Goal: Check status: Check status

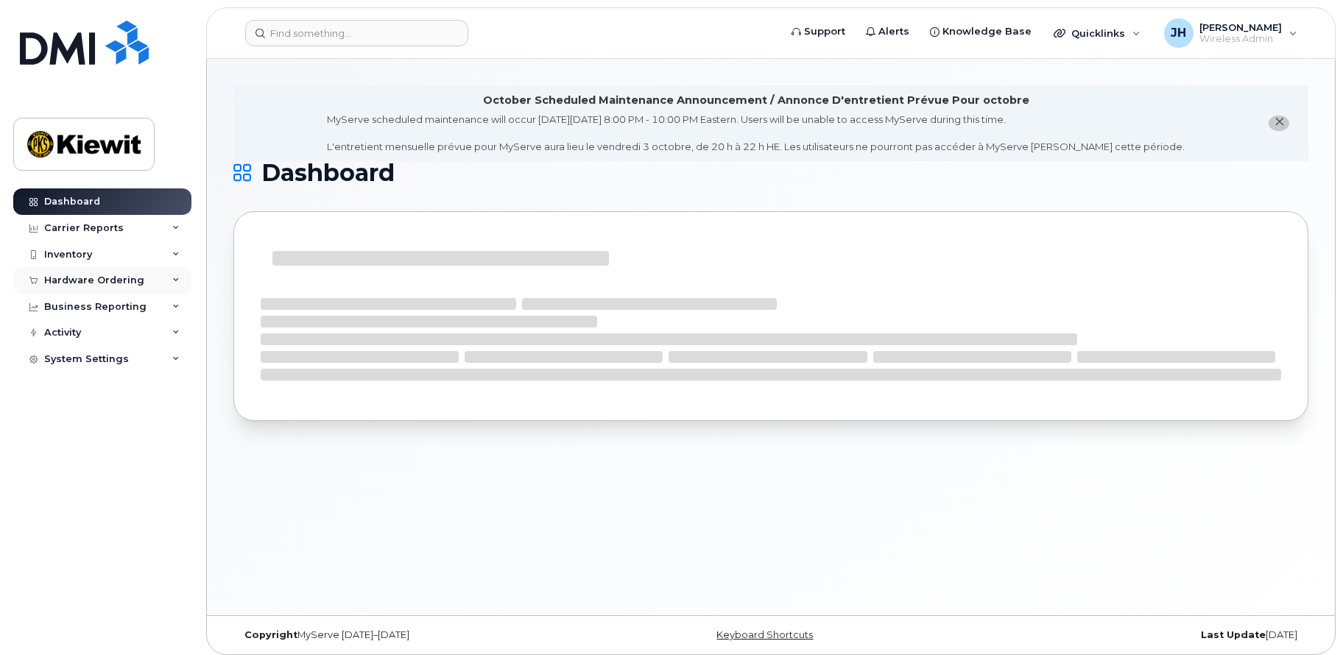
click at [68, 285] on div "Hardware Ordering" at bounding box center [94, 281] width 100 height 12
click at [77, 339] on div "Orders" at bounding box center [69, 335] width 36 height 13
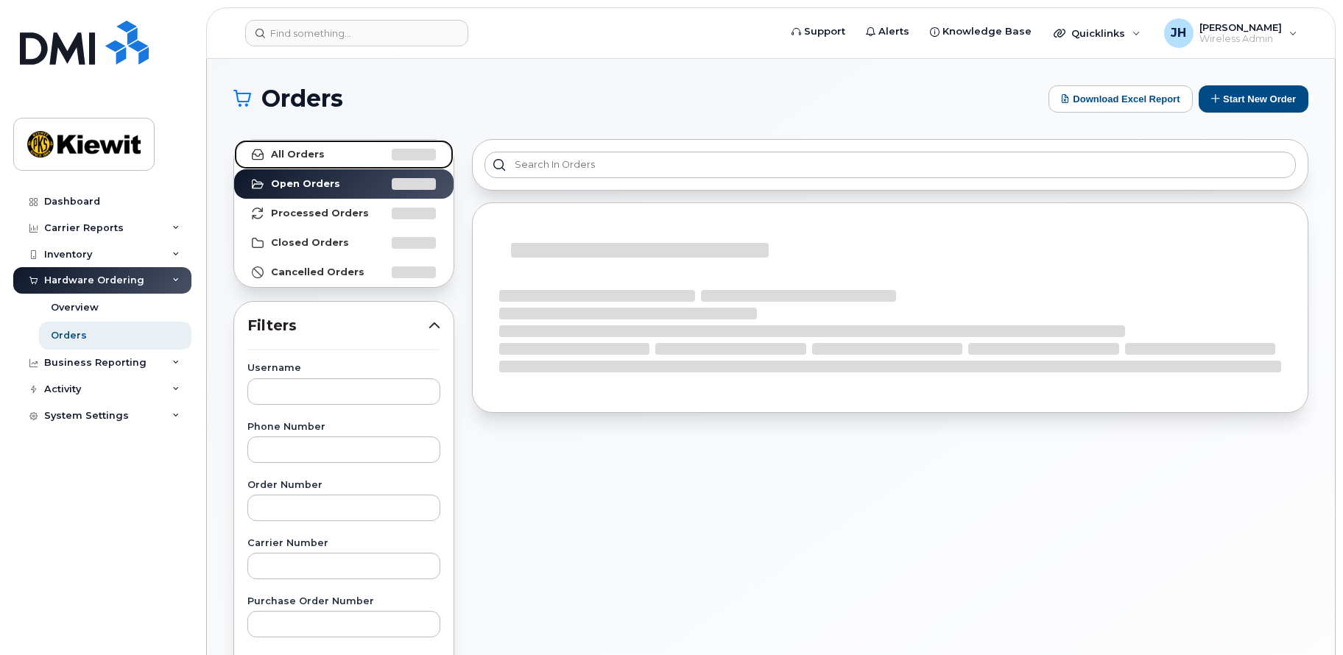
click at [303, 149] on strong "All Orders" at bounding box center [298, 155] width 54 height 12
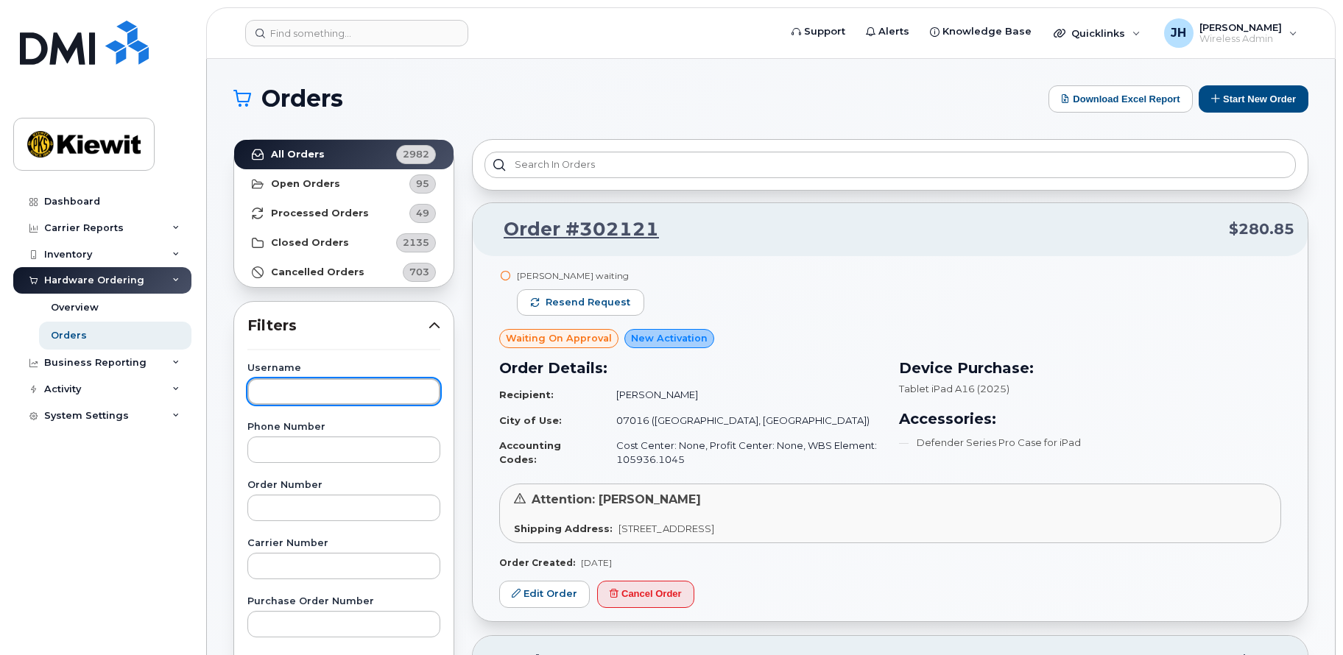
click at [302, 395] on input "text" at bounding box center [343, 391] width 193 height 26
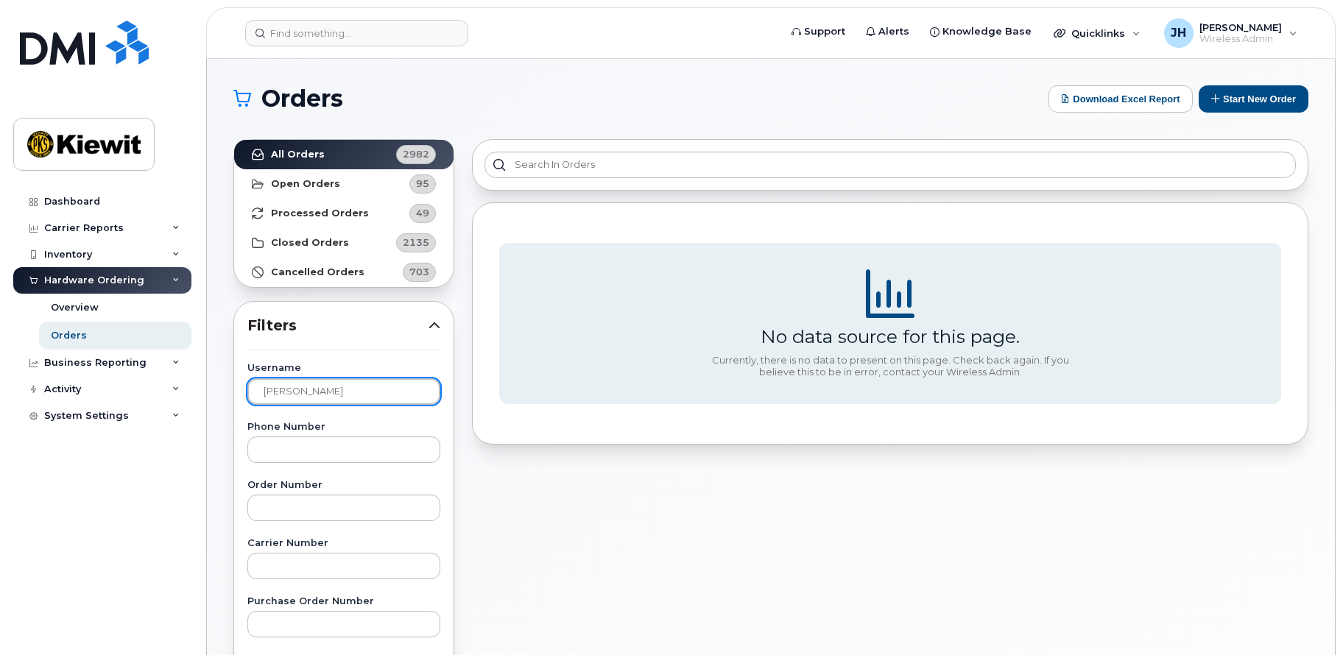
click at [305, 392] on input "[PERSON_NAME]" at bounding box center [343, 391] width 193 height 26
type input "[PERSON_NAME][DOMAIN_NAME][PERSON_NAME]"
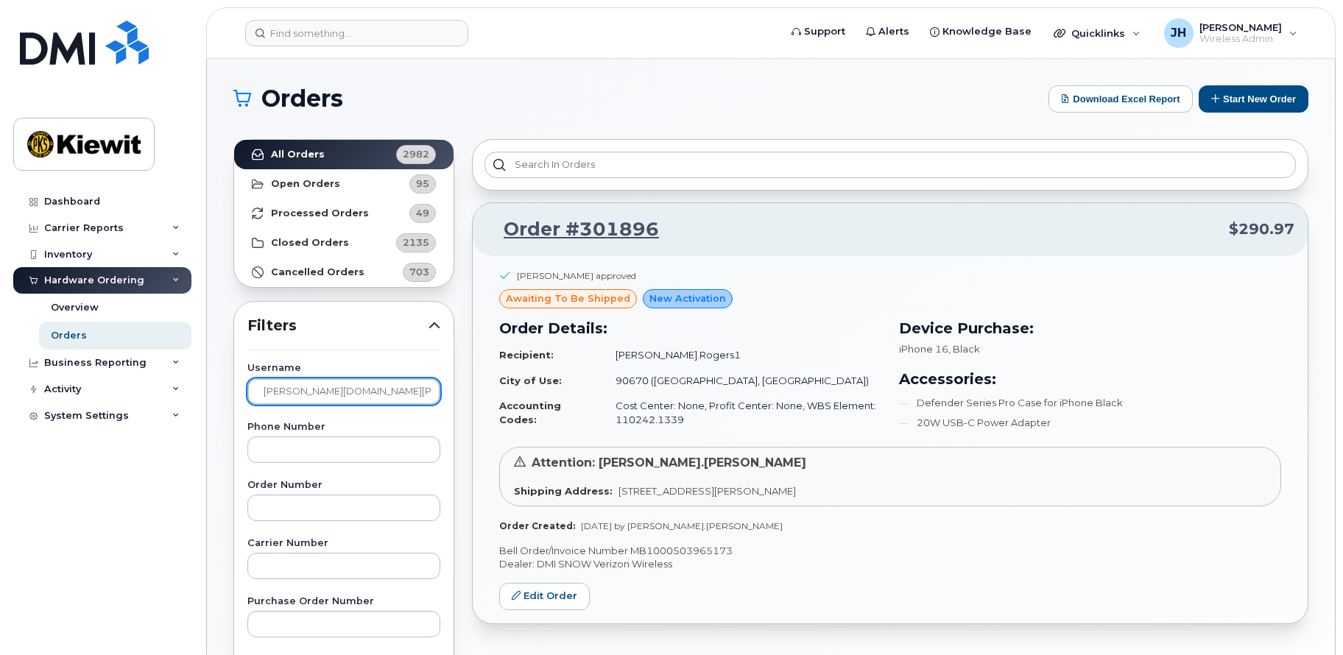
click at [361, 386] on input "[PERSON_NAME][DOMAIN_NAME][PERSON_NAME]" at bounding box center [343, 391] width 193 height 26
